Goal: Task Accomplishment & Management: Manage account settings

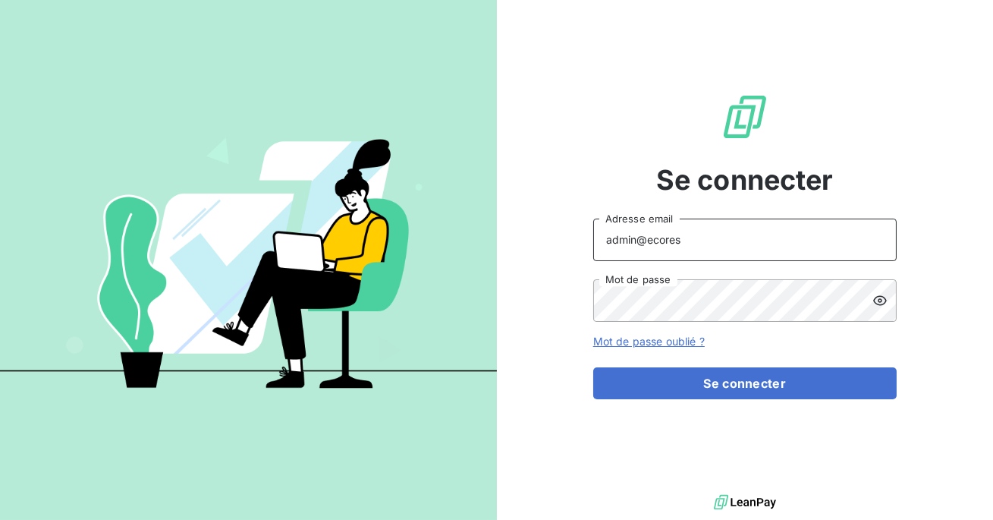
click at [701, 245] on input "admin@ecores" at bounding box center [745, 240] width 304 height 42
type input "admin@regiecaraibes"
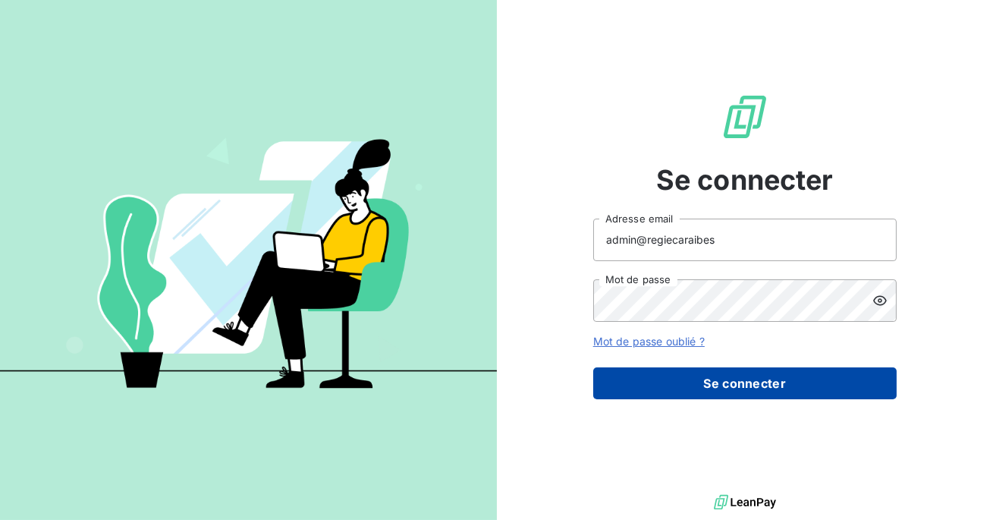
click at [721, 383] on button "Se connecter" at bounding box center [745, 383] width 304 height 32
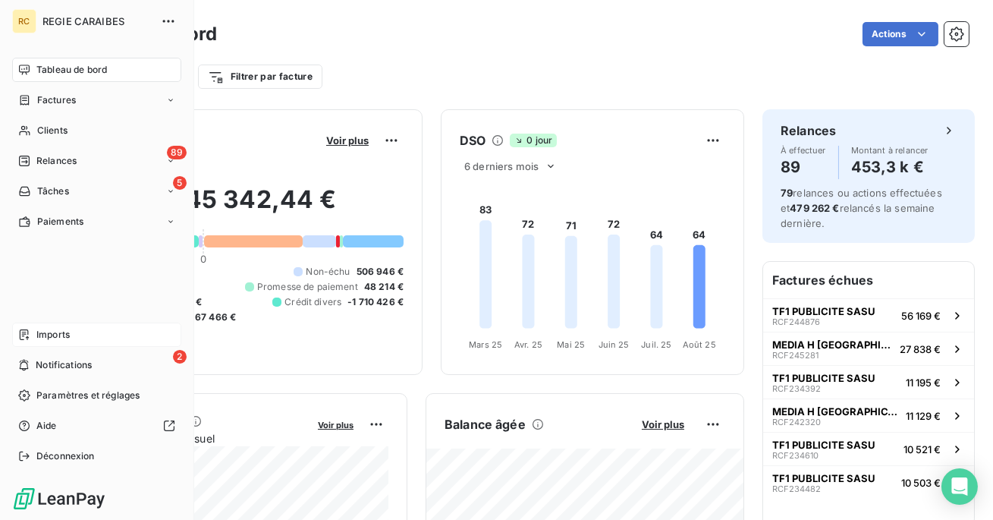
click at [42, 338] on span "Imports" at bounding box center [52, 335] width 33 height 14
